Goal: Task Accomplishment & Management: Use online tool/utility

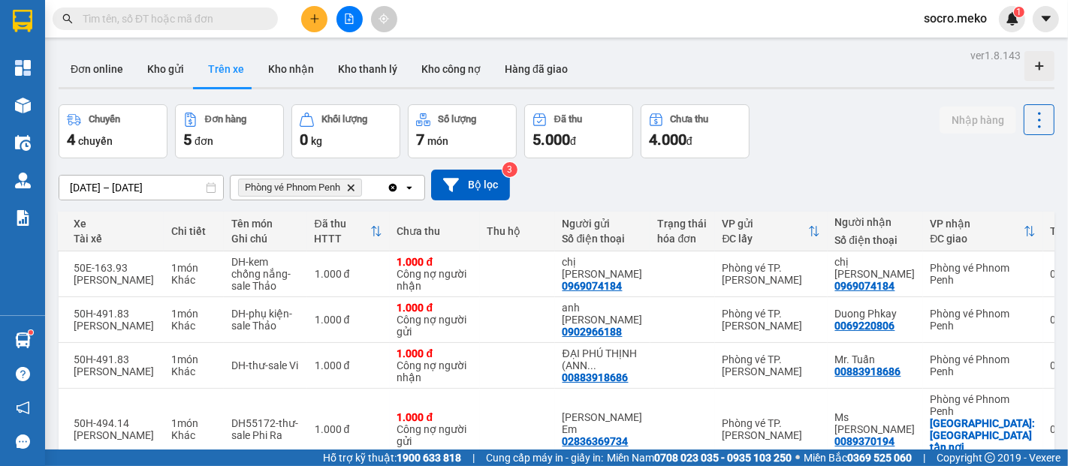
click at [216, 68] on button "Trên xe" at bounding box center [226, 69] width 60 height 36
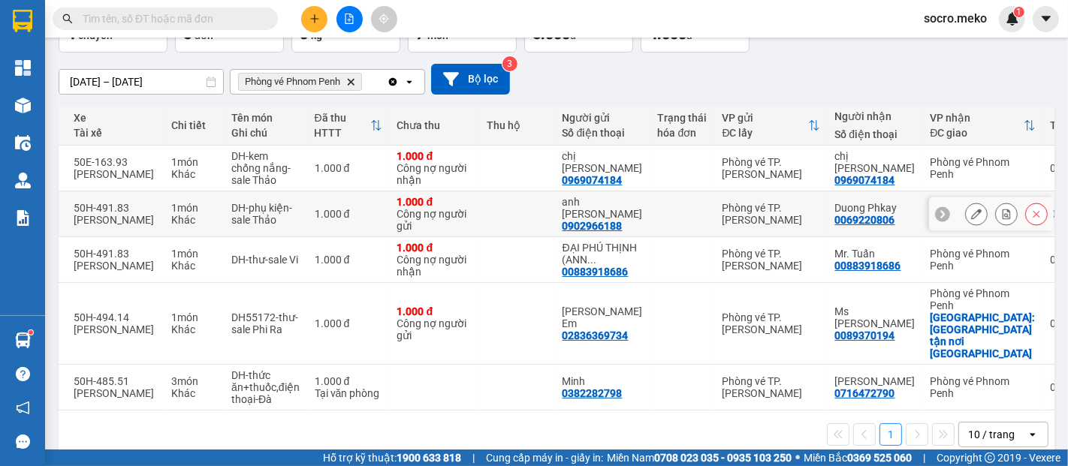
scroll to position [110, 0]
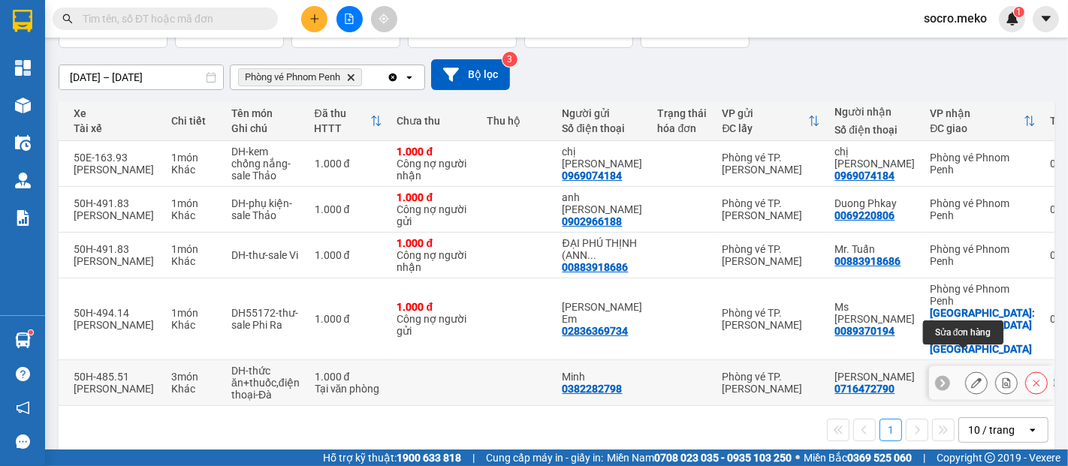
click at [971, 378] on icon at bounding box center [976, 383] width 11 height 11
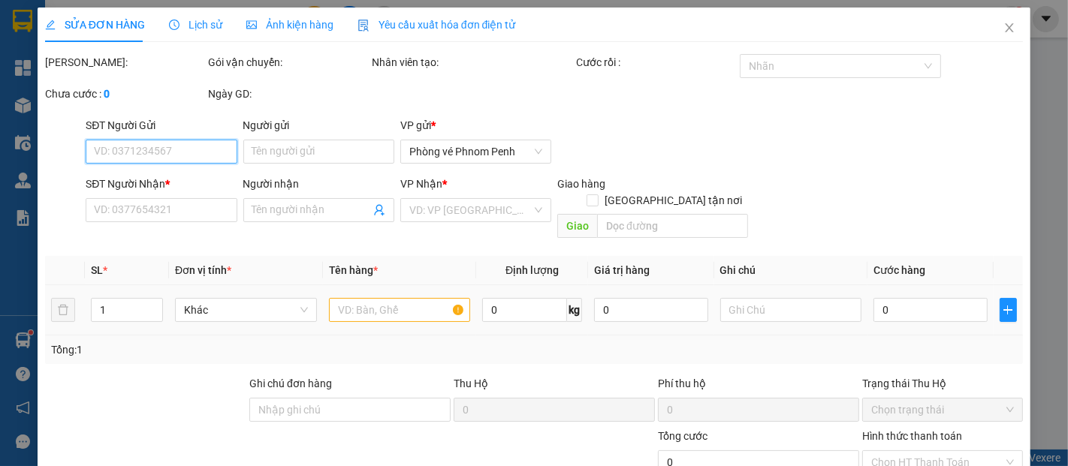
type input "0382282798"
type input "Minh"
type input "0716472790"
type input "[PERSON_NAME]"
type input "Đã thanh toán"
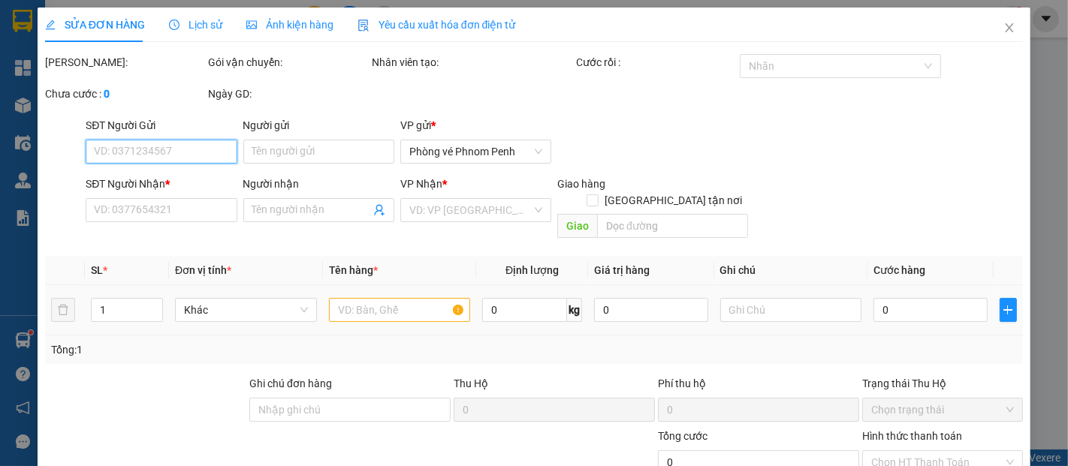
type input "1.000"
type input "0"
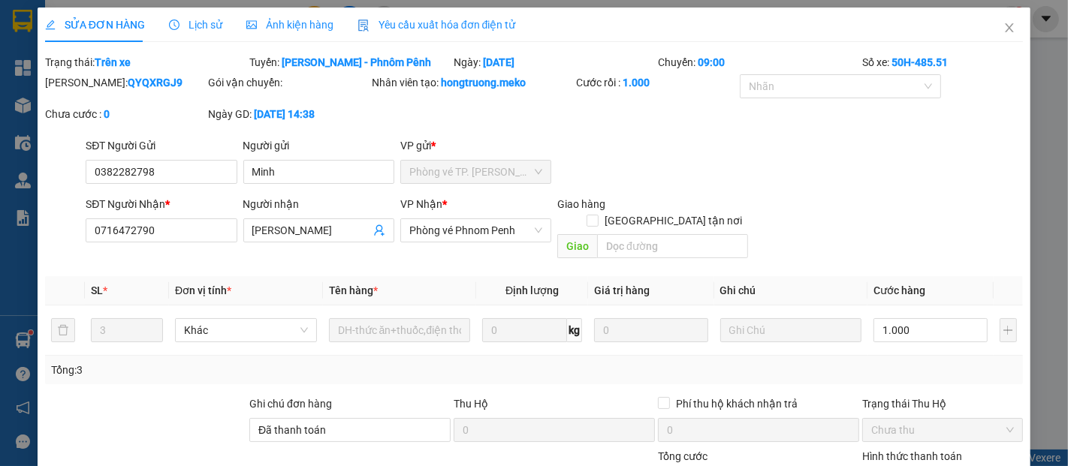
click at [274, 23] on span "Ảnh kiện hàng" at bounding box center [289, 25] width 87 height 12
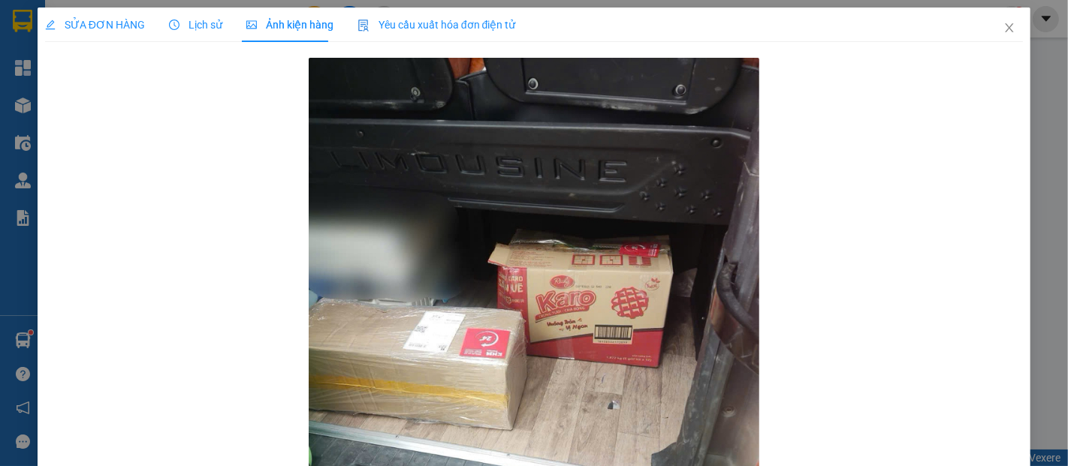
click at [104, 20] on span "SỬA ĐƠN HÀNG" at bounding box center [95, 25] width 100 height 12
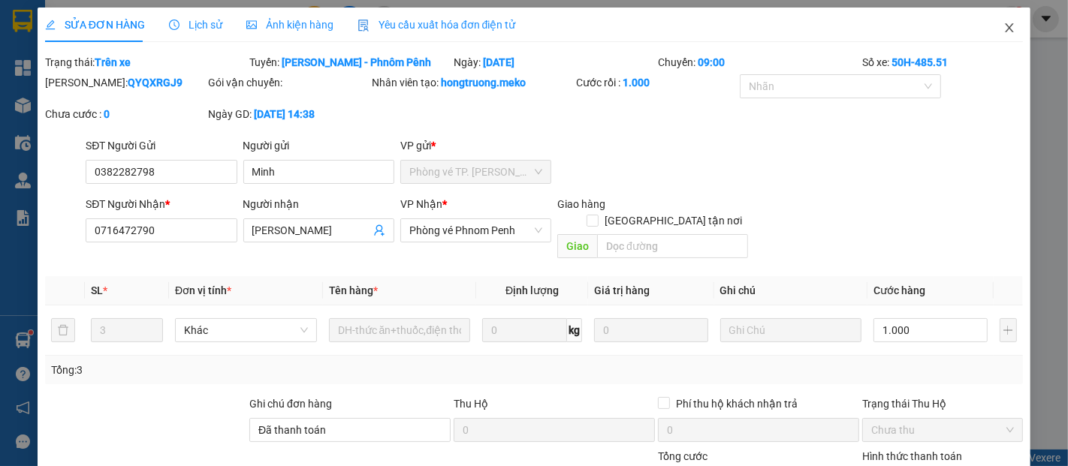
click at [1003, 31] on icon "close" at bounding box center [1009, 28] width 12 height 12
